Goal: Check status: Verify the current state of an ongoing process or item

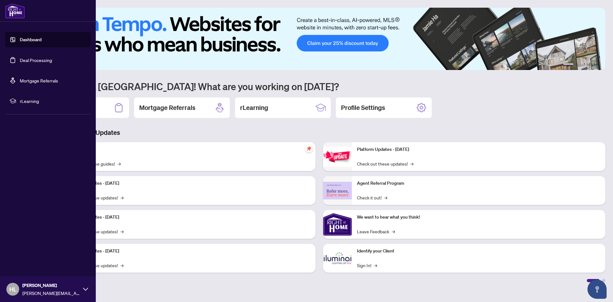
click at [29, 42] on link "Dashboard" at bounding box center [31, 40] width 22 height 6
click at [35, 40] on link "Dashboard" at bounding box center [31, 40] width 22 height 6
click at [40, 61] on link "Deal Processing" at bounding box center [36, 60] width 32 height 6
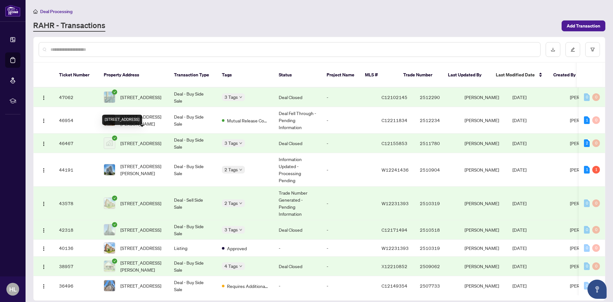
click at [139, 140] on span "[STREET_ADDRESS]" at bounding box center [140, 143] width 41 height 7
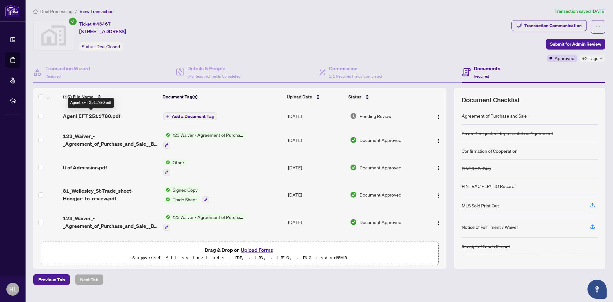
click at [86, 114] on span "Agent EFT 2511780.pdf" at bounding box center [91, 116] width 57 height 8
